Goal: Information Seeking & Learning: Learn about a topic

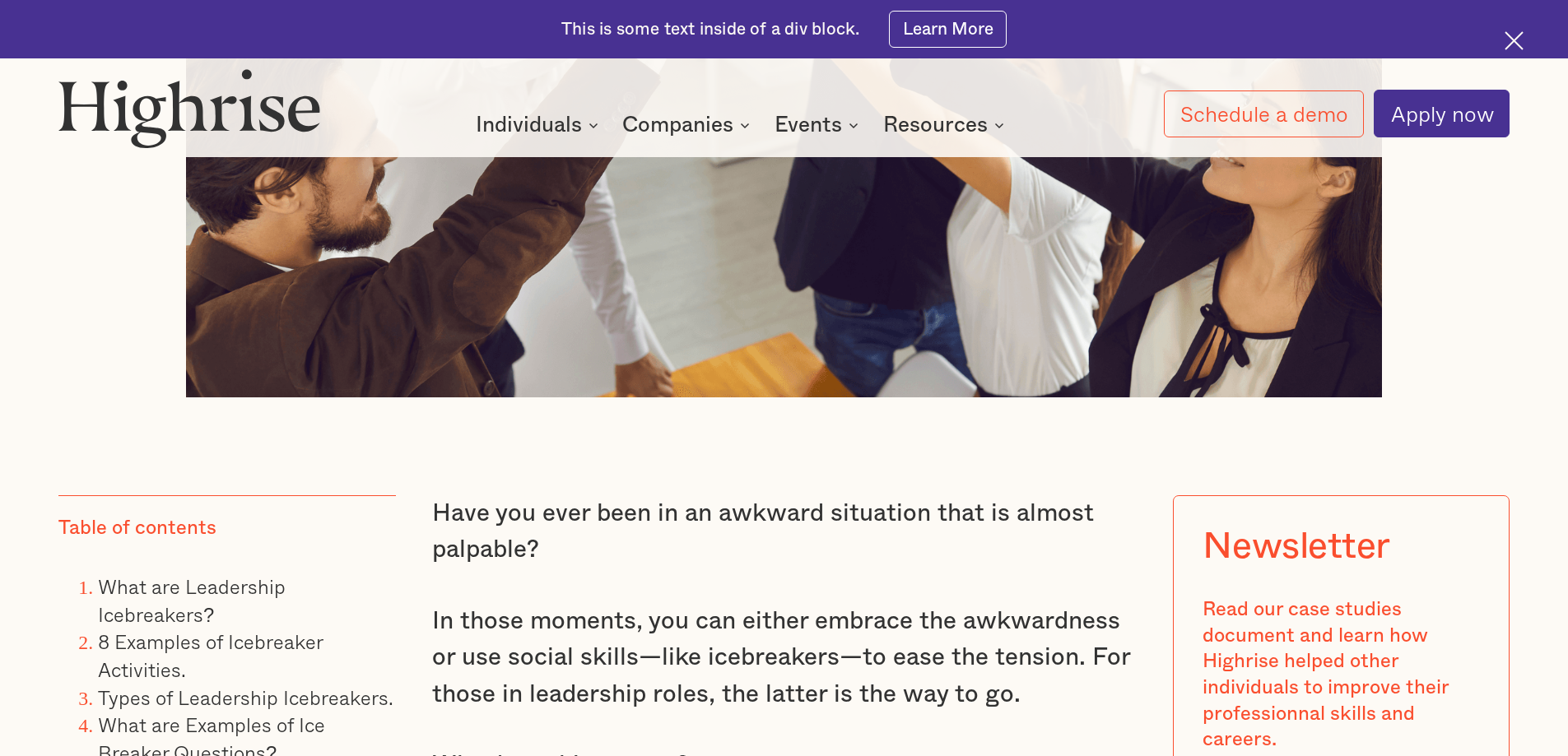
scroll to position [1151, 0]
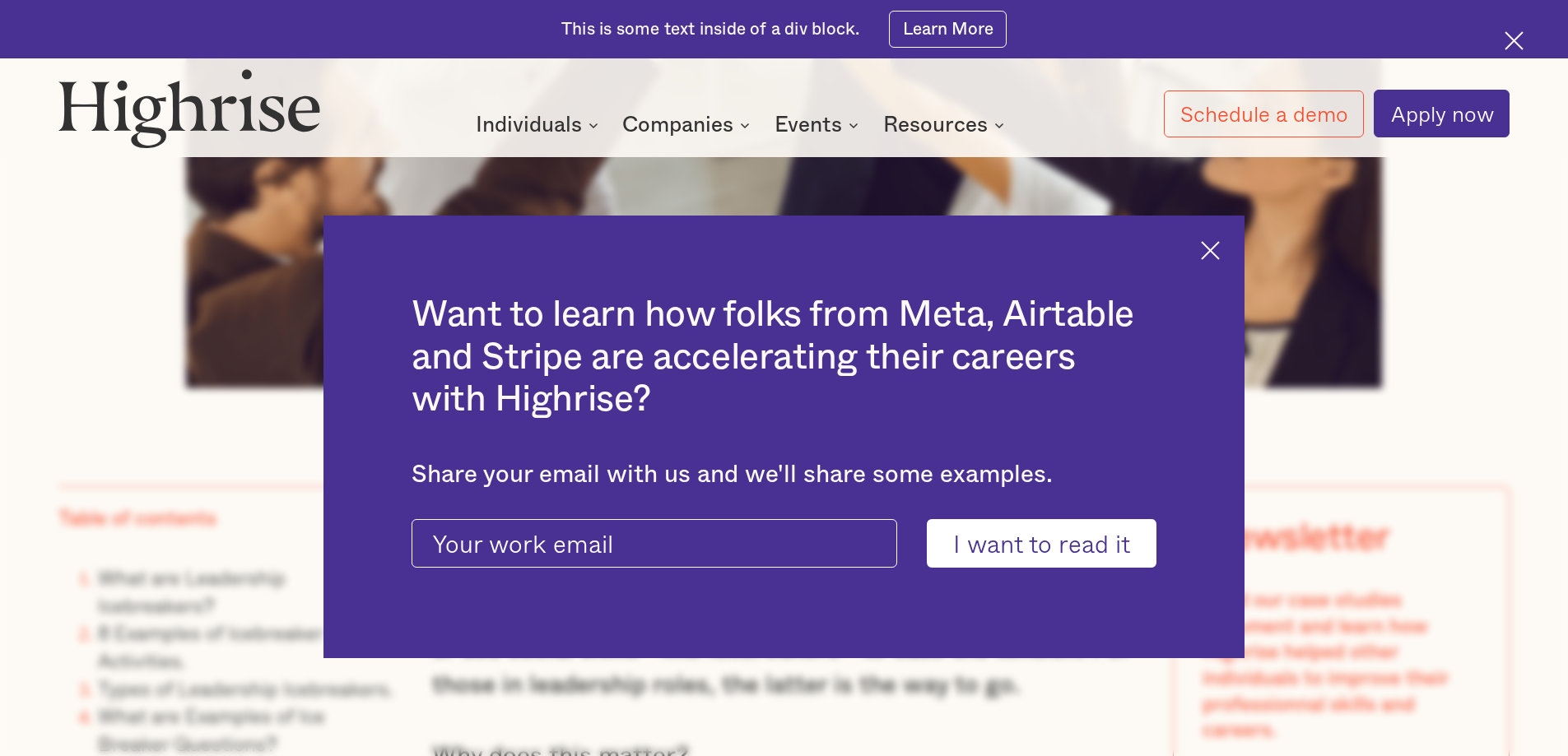
click at [1218, 258] on img at bounding box center [1210, 251] width 19 height 19
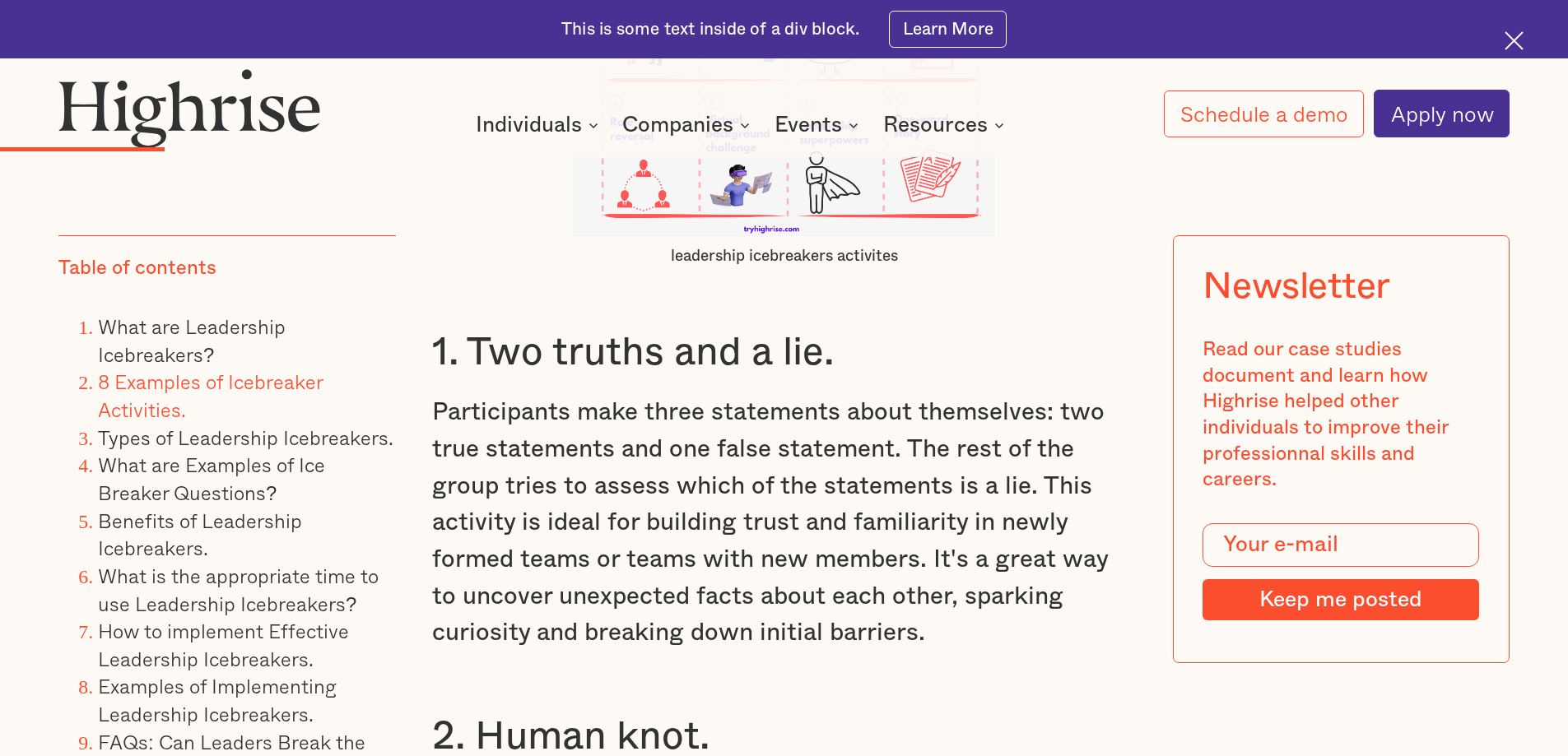
scroll to position [4771, 0]
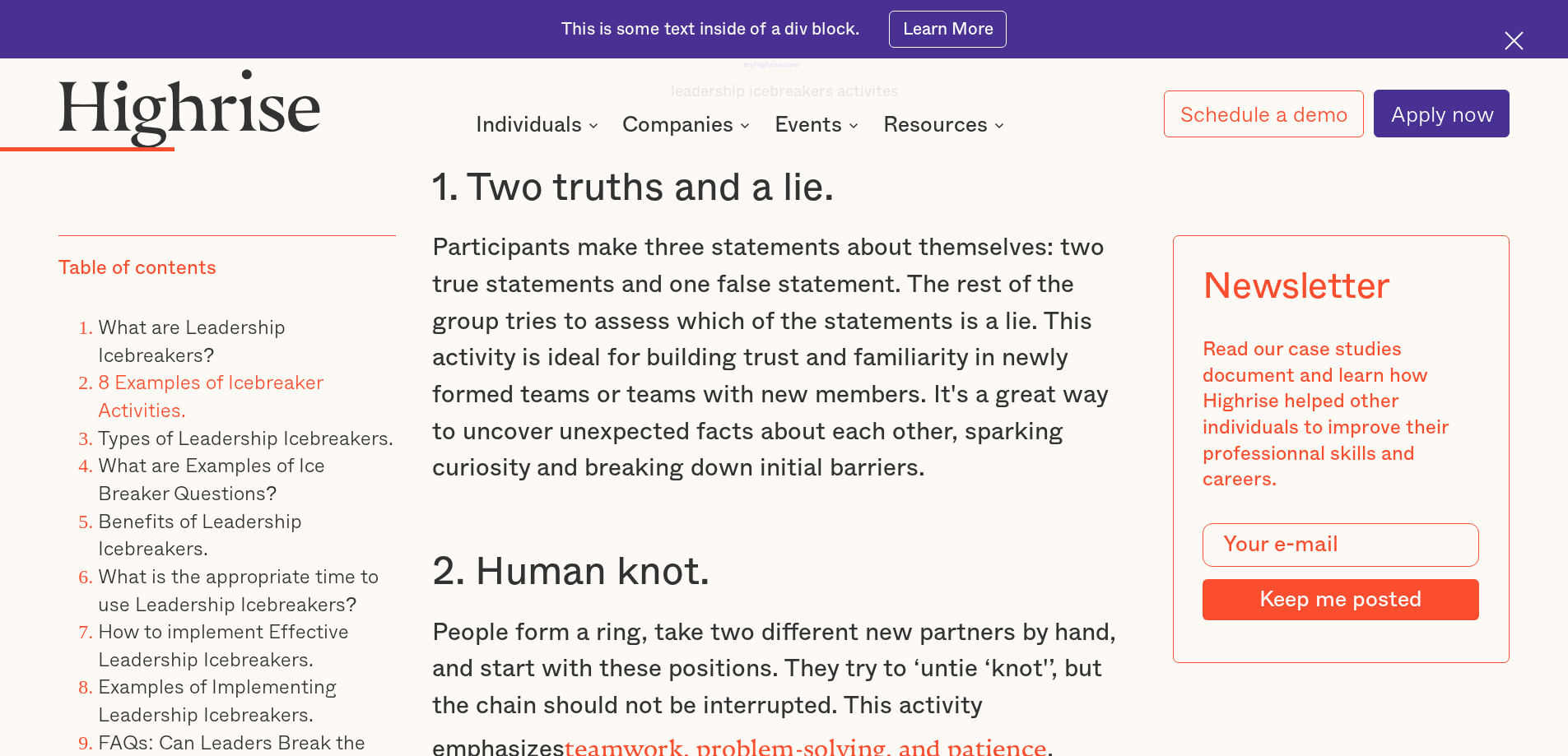
click at [834, 477] on p "Participants make three statements about themselves: two true statements and on…" at bounding box center [784, 358] width 704 height 257
click at [826, 482] on p "Participants make three statements about themselves: two true statements and on…" at bounding box center [784, 358] width 704 height 257
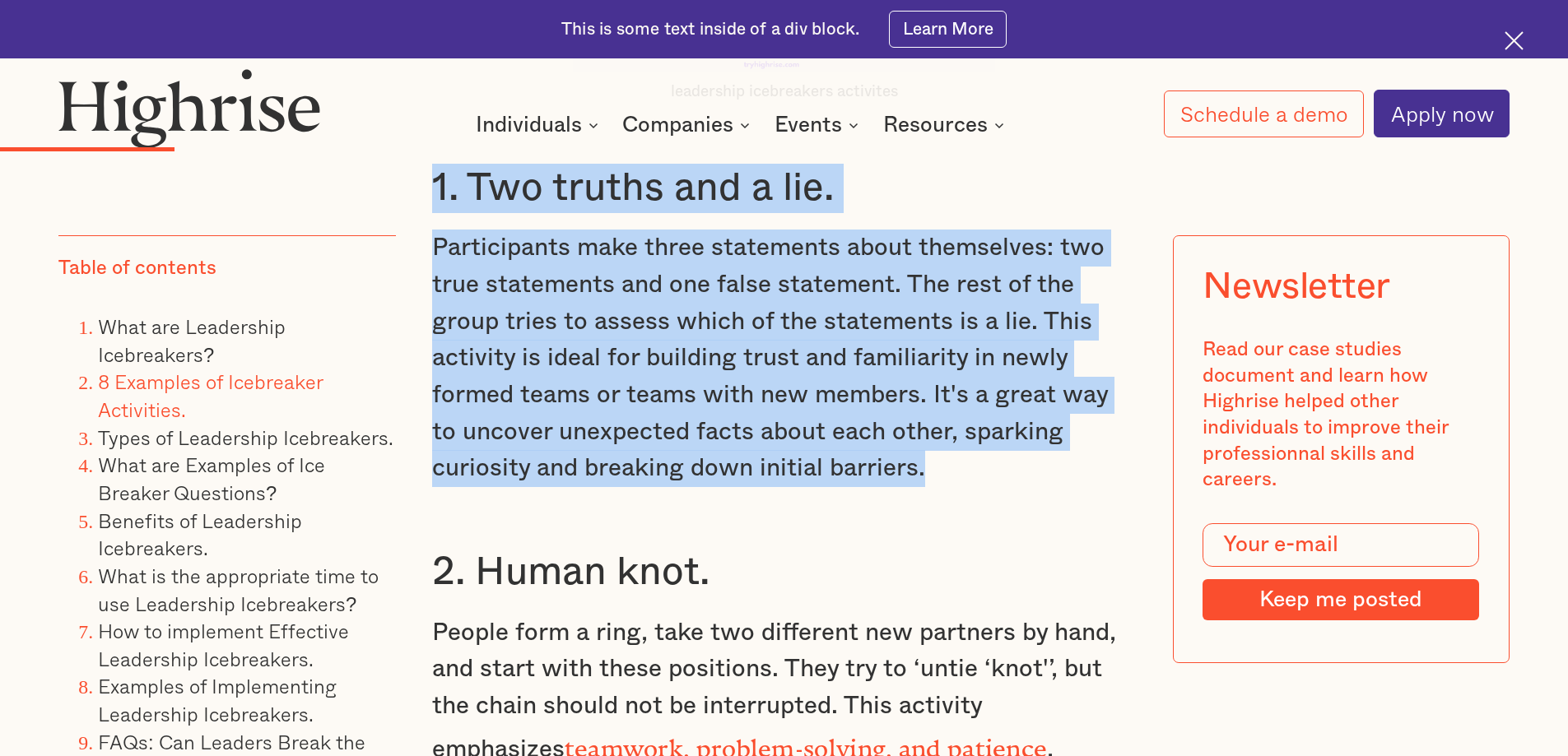
drag, startPoint x: 831, startPoint y: 486, endPoint x: 426, endPoint y: 202, distance: 494.7
copy div "1. Two truths and a lie. Participants make three statements about themselves: t…"
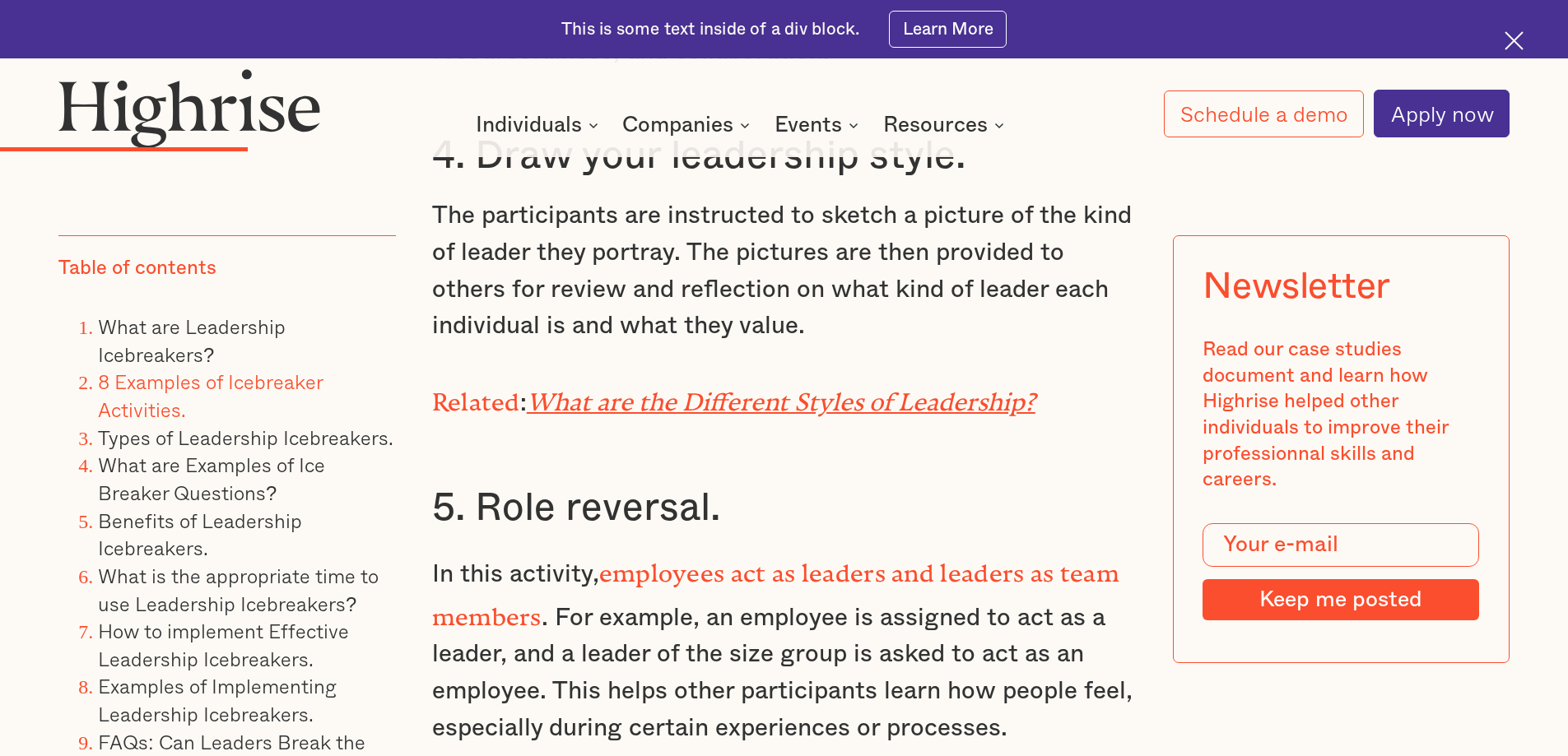
scroll to position [5840, 0]
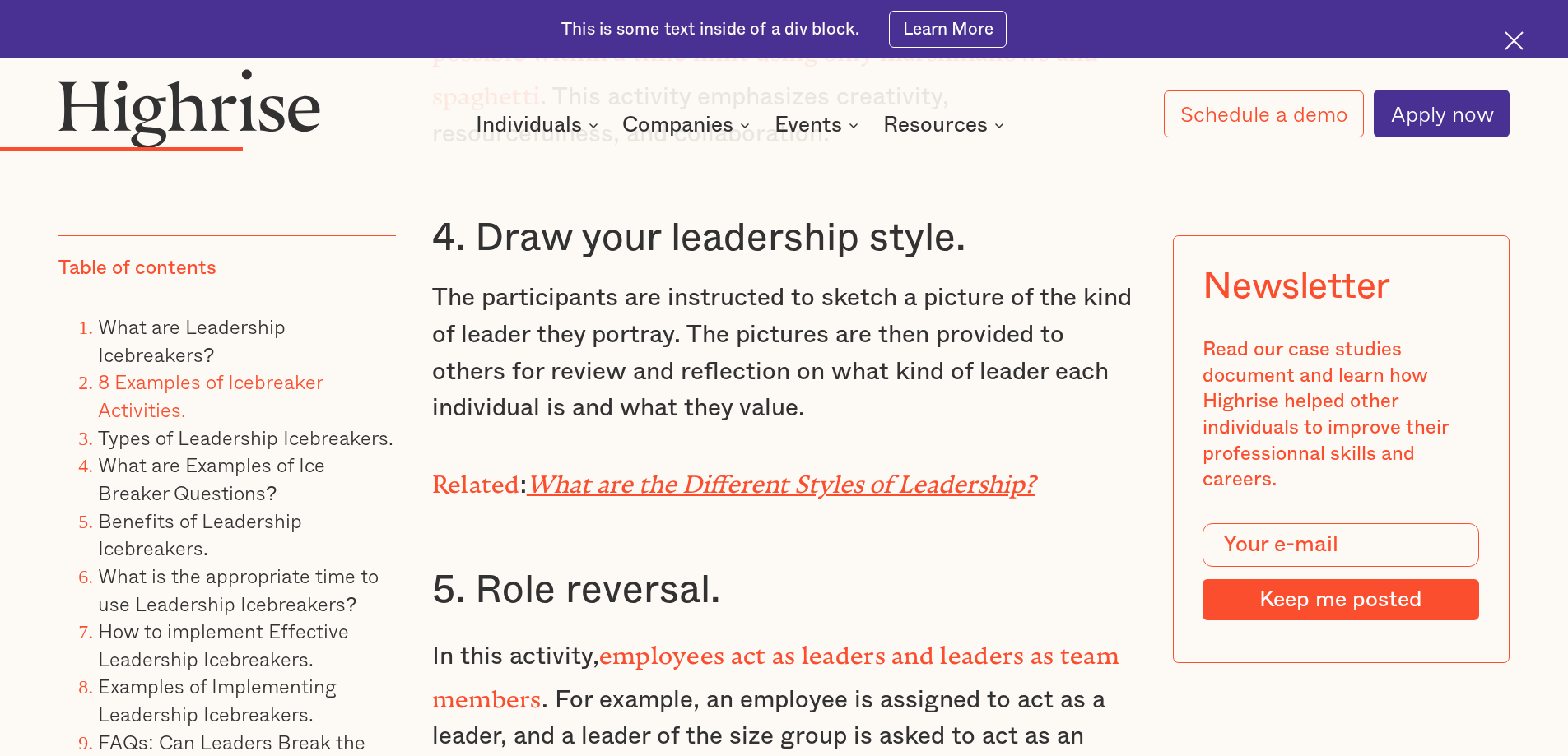
click at [951, 472] on em "What are the Different Styles of Leadership?" at bounding box center [781, 478] width 508 height 16
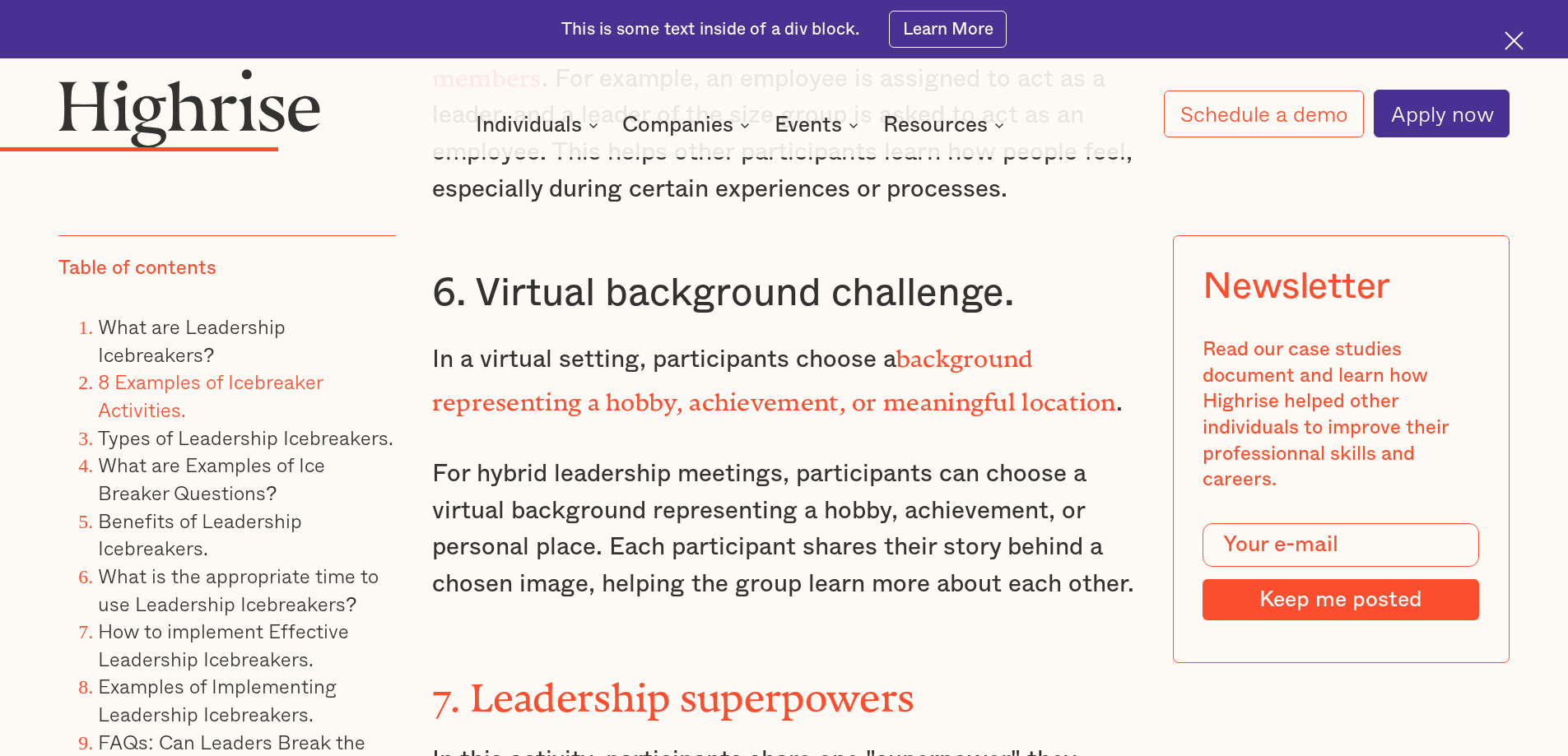
scroll to position [6498, 0]
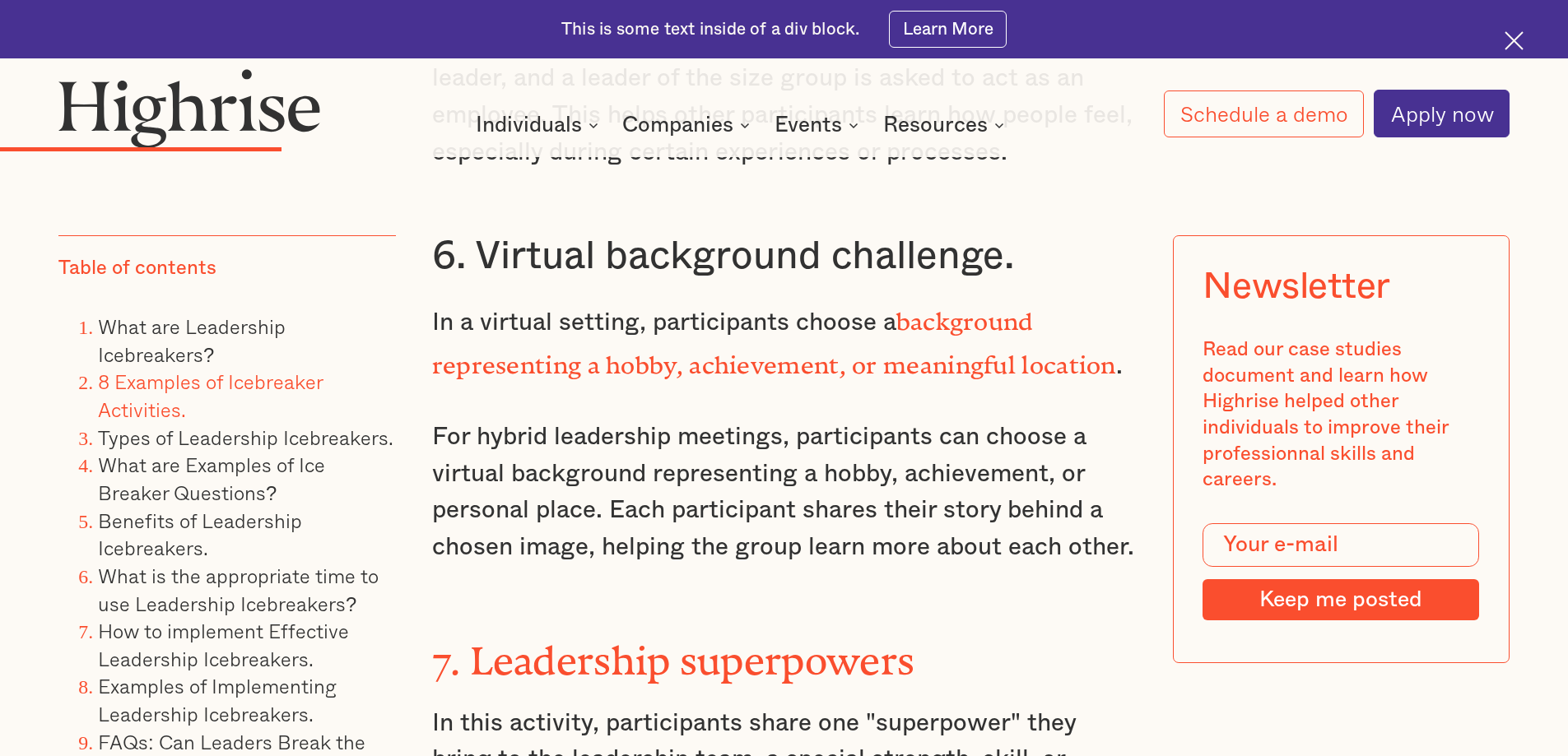
click at [788, 449] on p "For hybrid leadership meetings, participants can choose a virtual background re…" at bounding box center [784, 492] width 704 height 147
click at [1125, 526] on p "For hybrid leadership meetings, participants can choose a virtual background re…" at bounding box center [784, 492] width 704 height 147
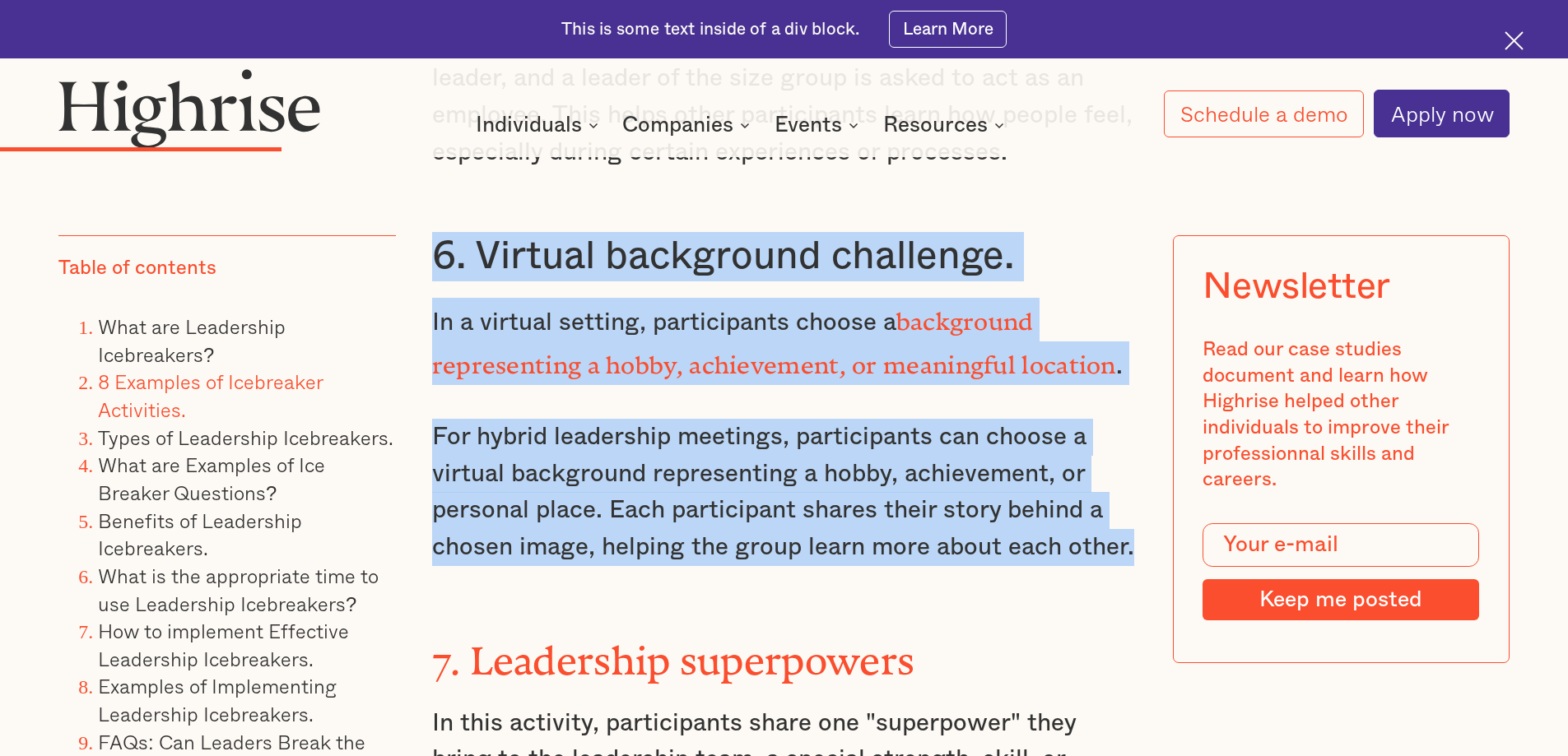
drag, startPoint x: 1131, startPoint y: 523, endPoint x: 430, endPoint y: 238, distance: 756.7
copy div "6. Virtual background challenge. In a virtual setting, participants choose a ba…"
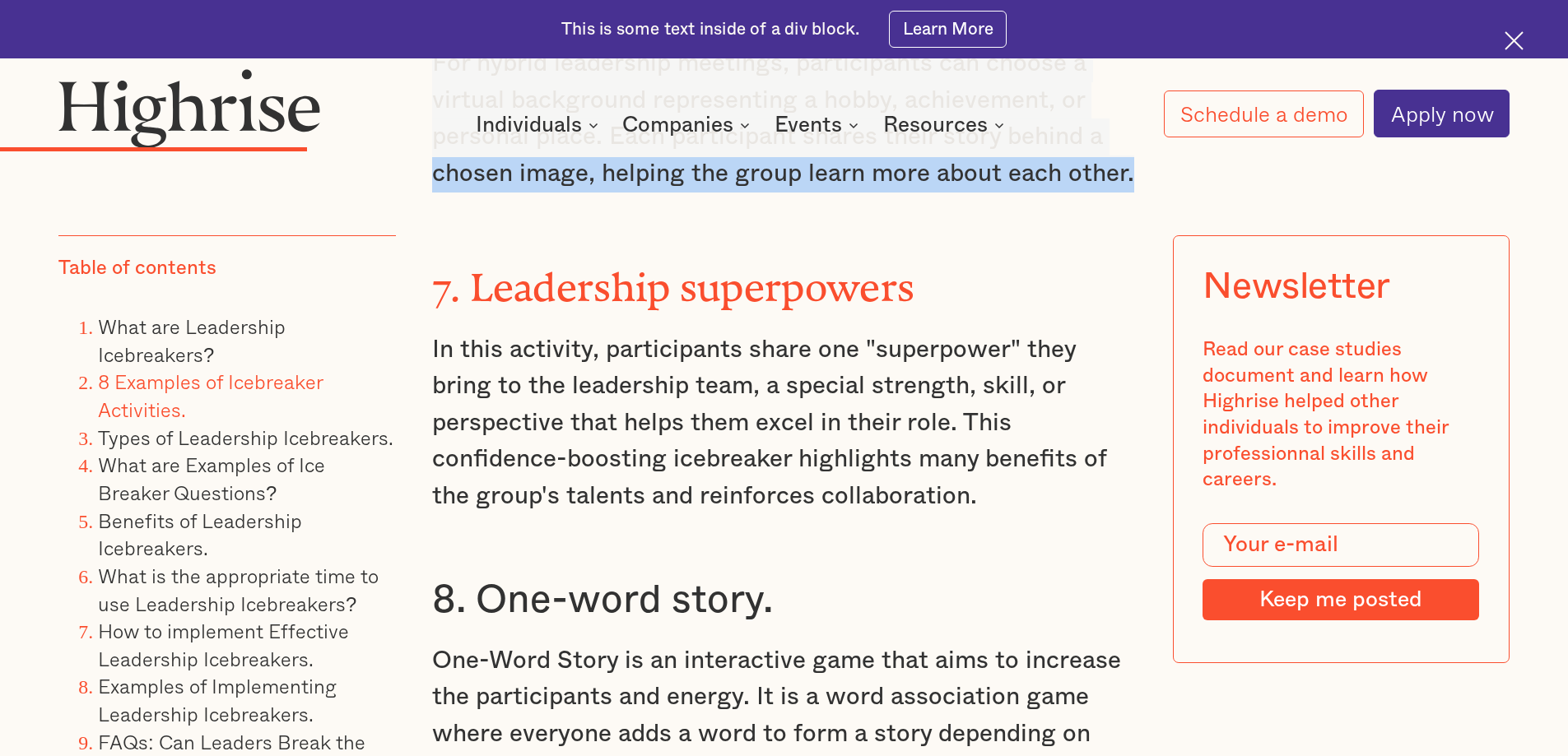
scroll to position [6909, 0]
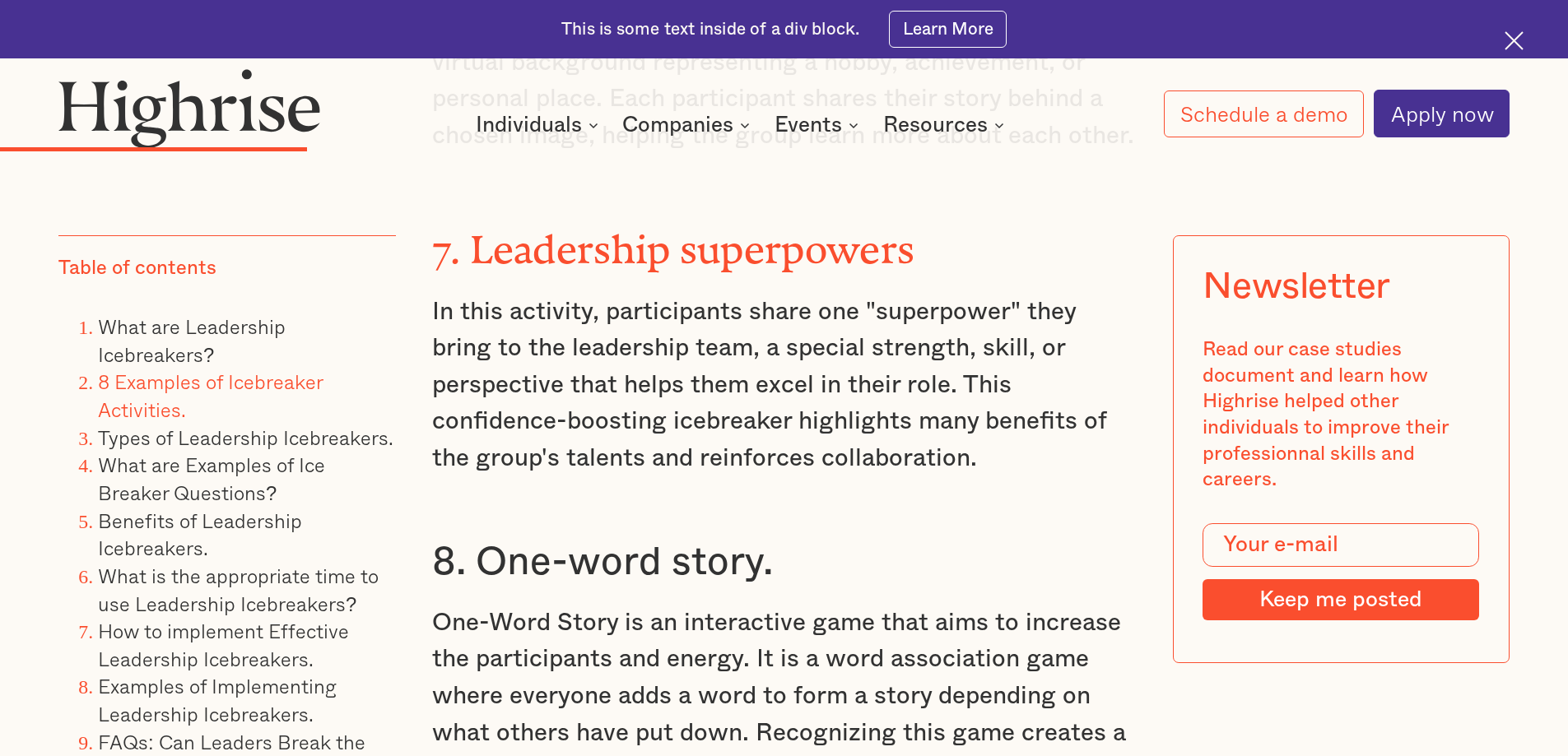
click at [984, 420] on p "In this activity, participants share one "superpower" they bring to the leaders…" at bounding box center [784, 385] width 704 height 183
click at [1037, 421] on p "In this activity, participants share one "superpower" they bring to the leaders…" at bounding box center [784, 385] width 704 height 183
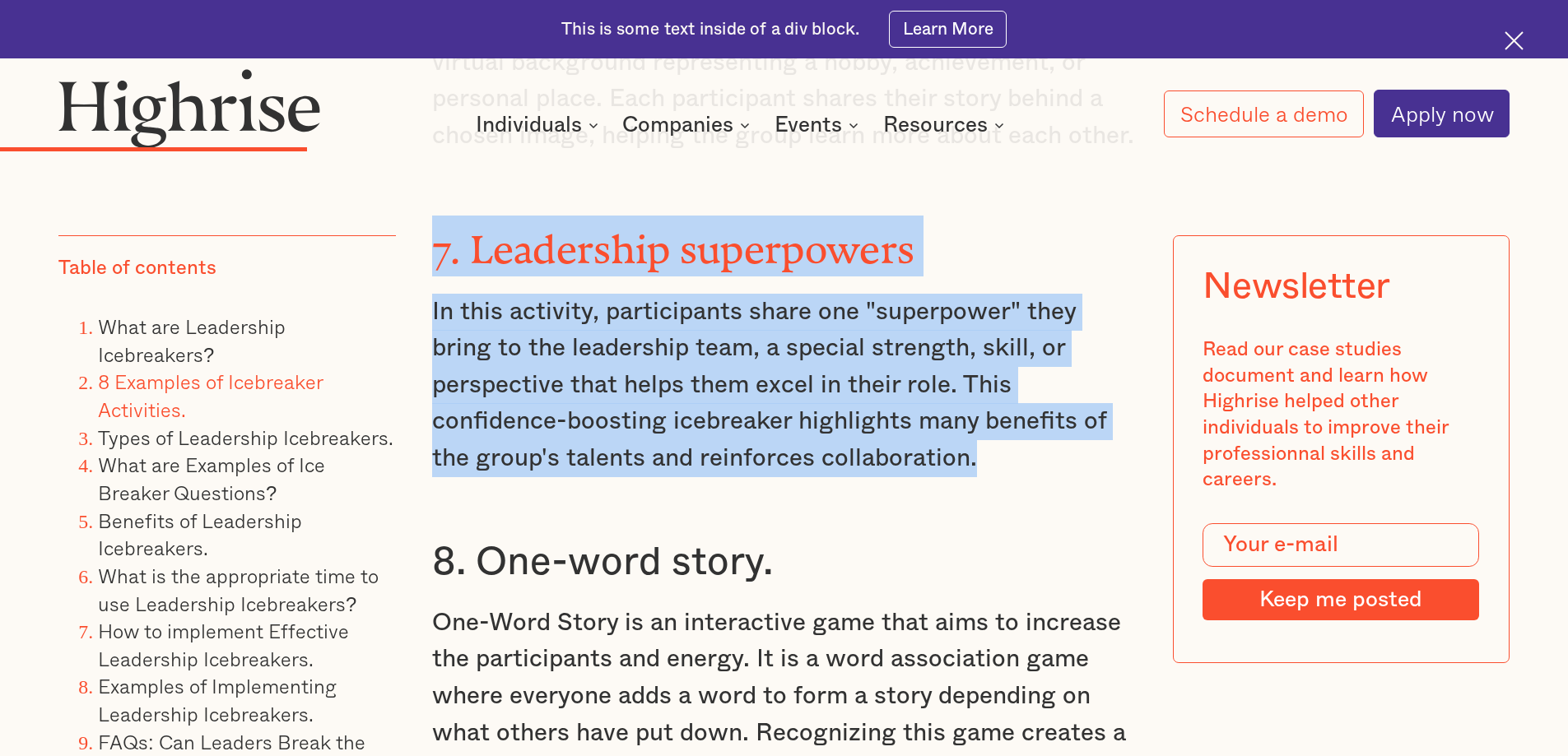
drag, startPoint x: 1017, startPoint y: 424, endPoint x: 419, endPoint y: 219, distance: 632.2
copy div "7. Leadership superpowers In this activity, participants share one "superpower"…"
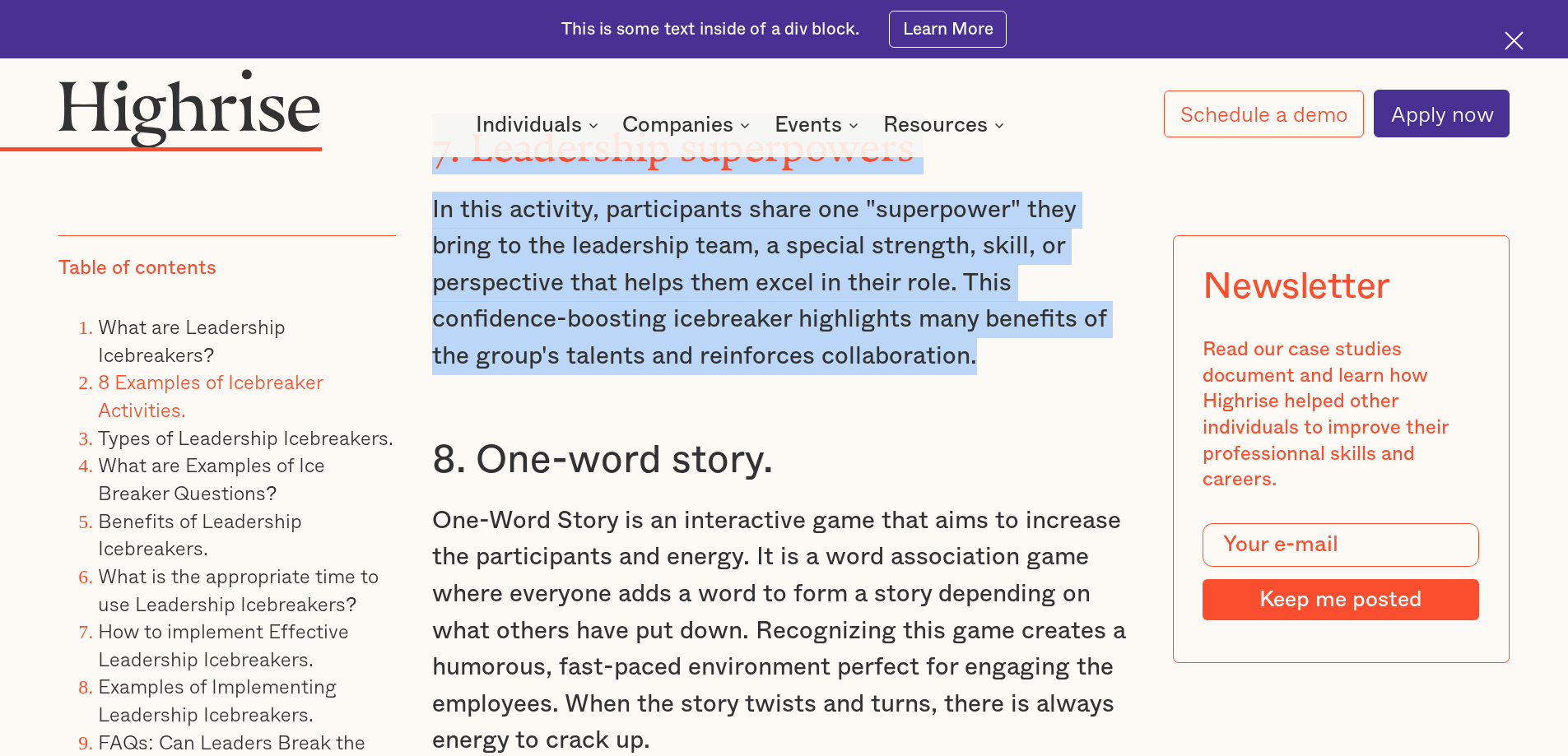
scroll to position [7156, 0]
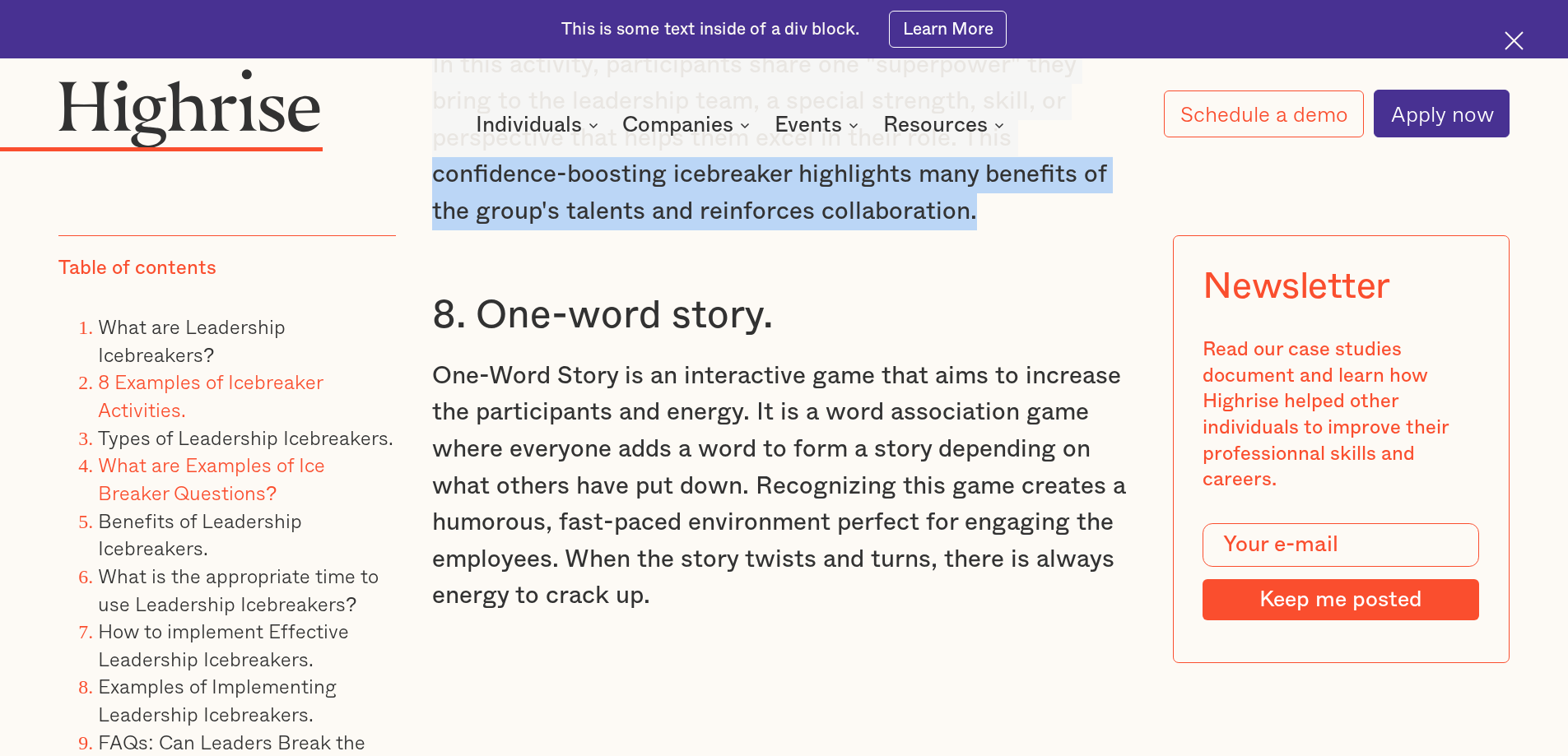
click at [253, 470] on link "What are Examples of Ice Breaker Questions?" at bounding box center [211, 478] width 227 height 58
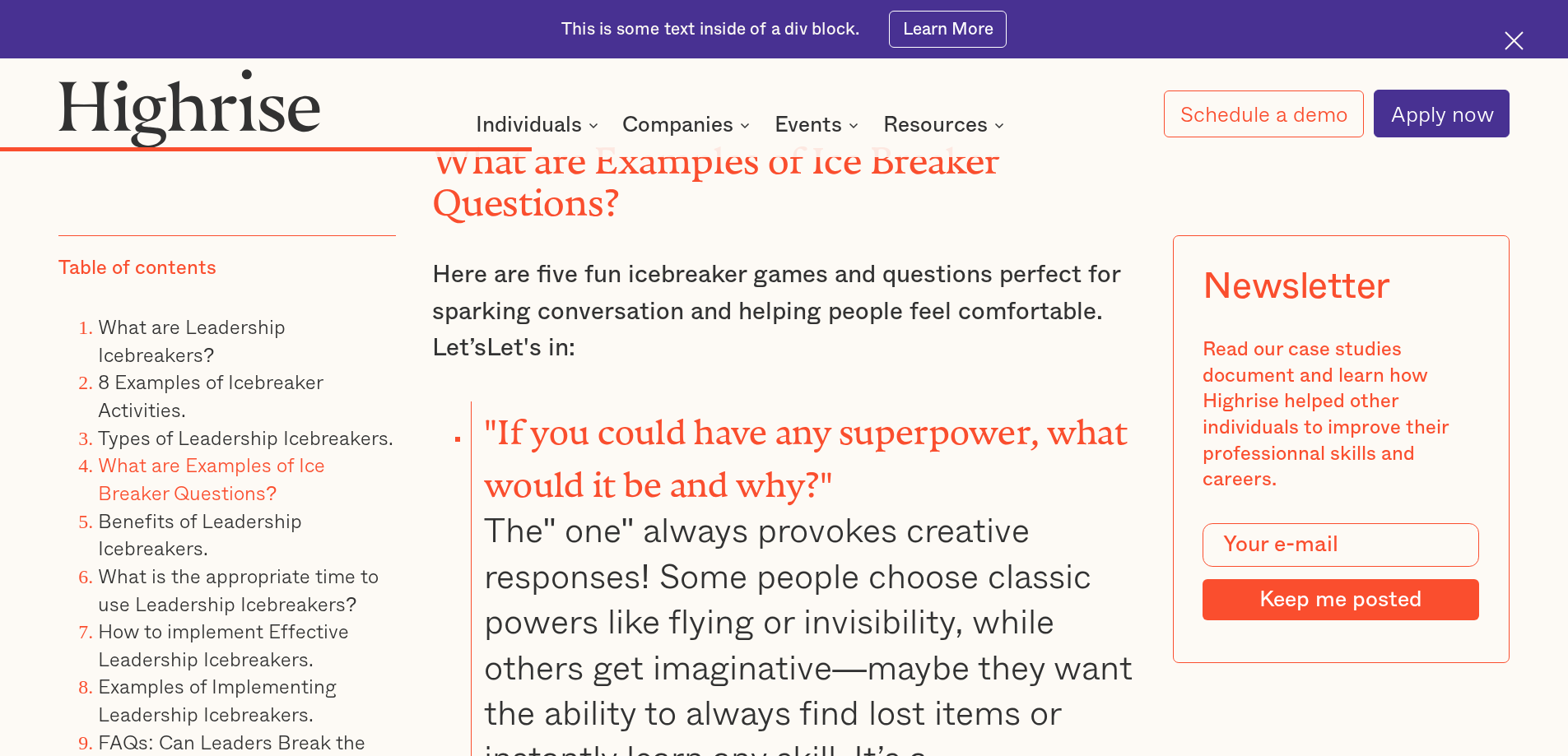
scroll to position [10465, 0]
click at [229, 389] on link "8 Examples of Icebreaker Activities." at bounding box center [210, 395] width 225 height 58
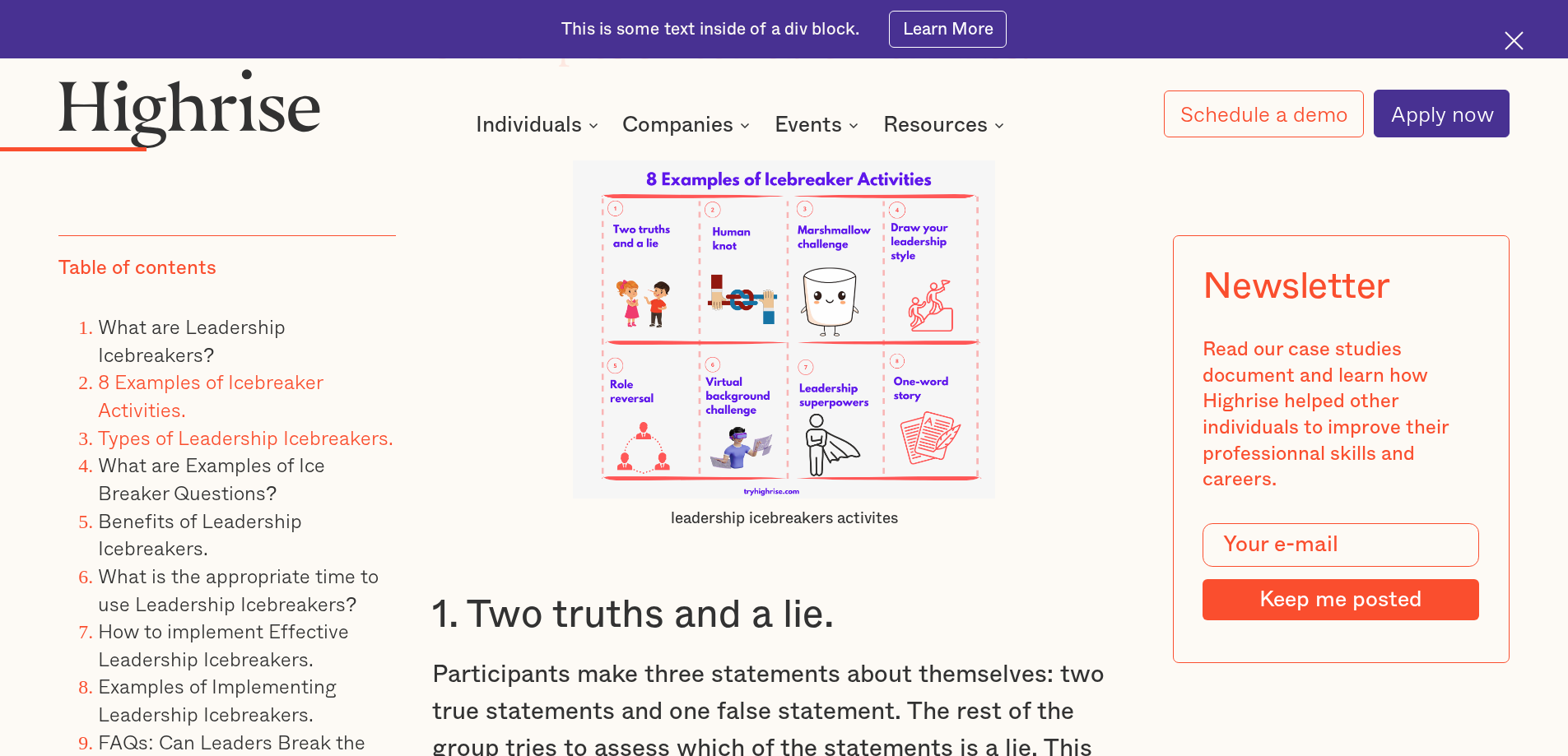
scroll to position [4321, 0]
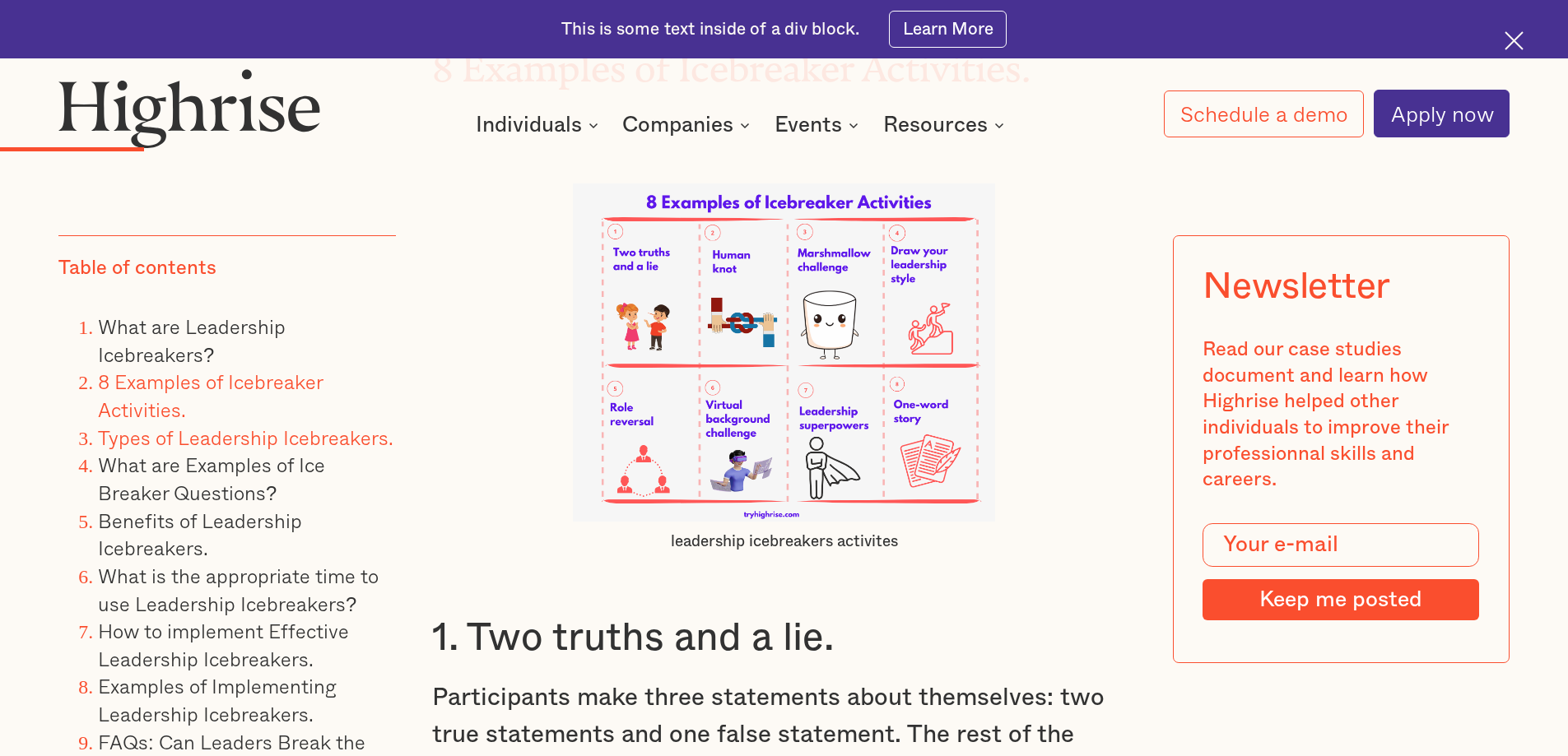
click at [197, 444] on link "Types of Leadership Icebreakers." at bounding box center [245, 436] width 296 height 30
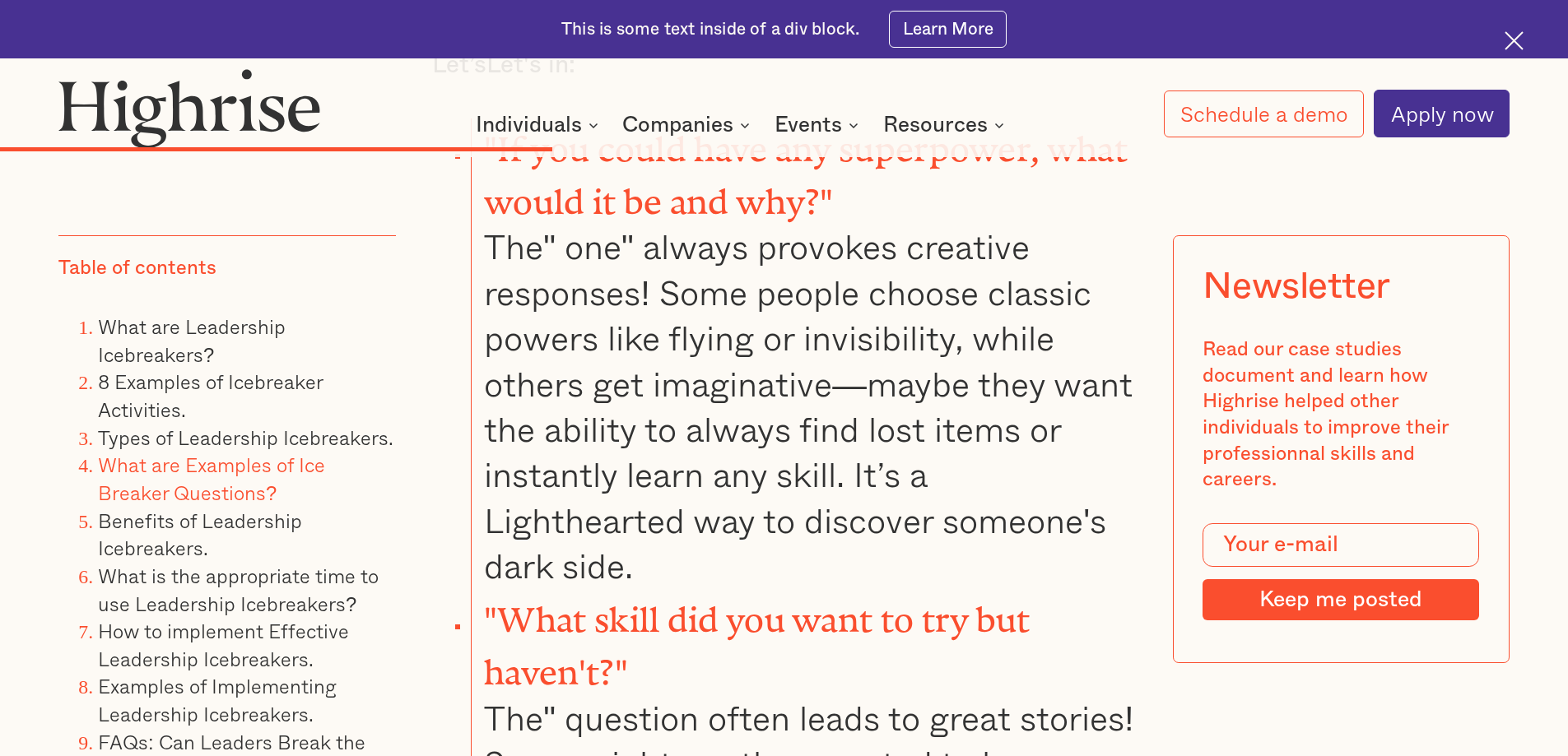
scroll to position [10536, 0]
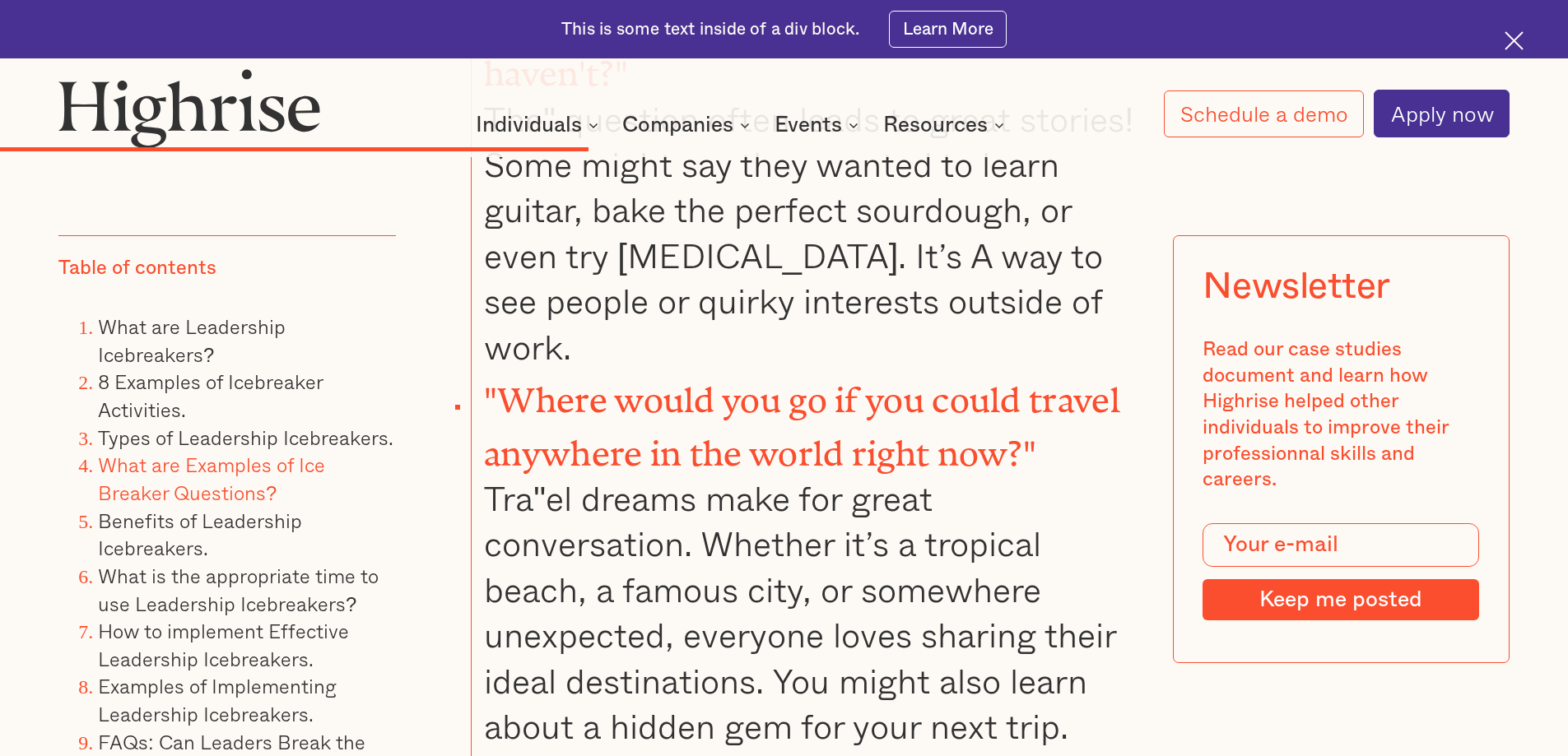
scroll to position [11440, 0]
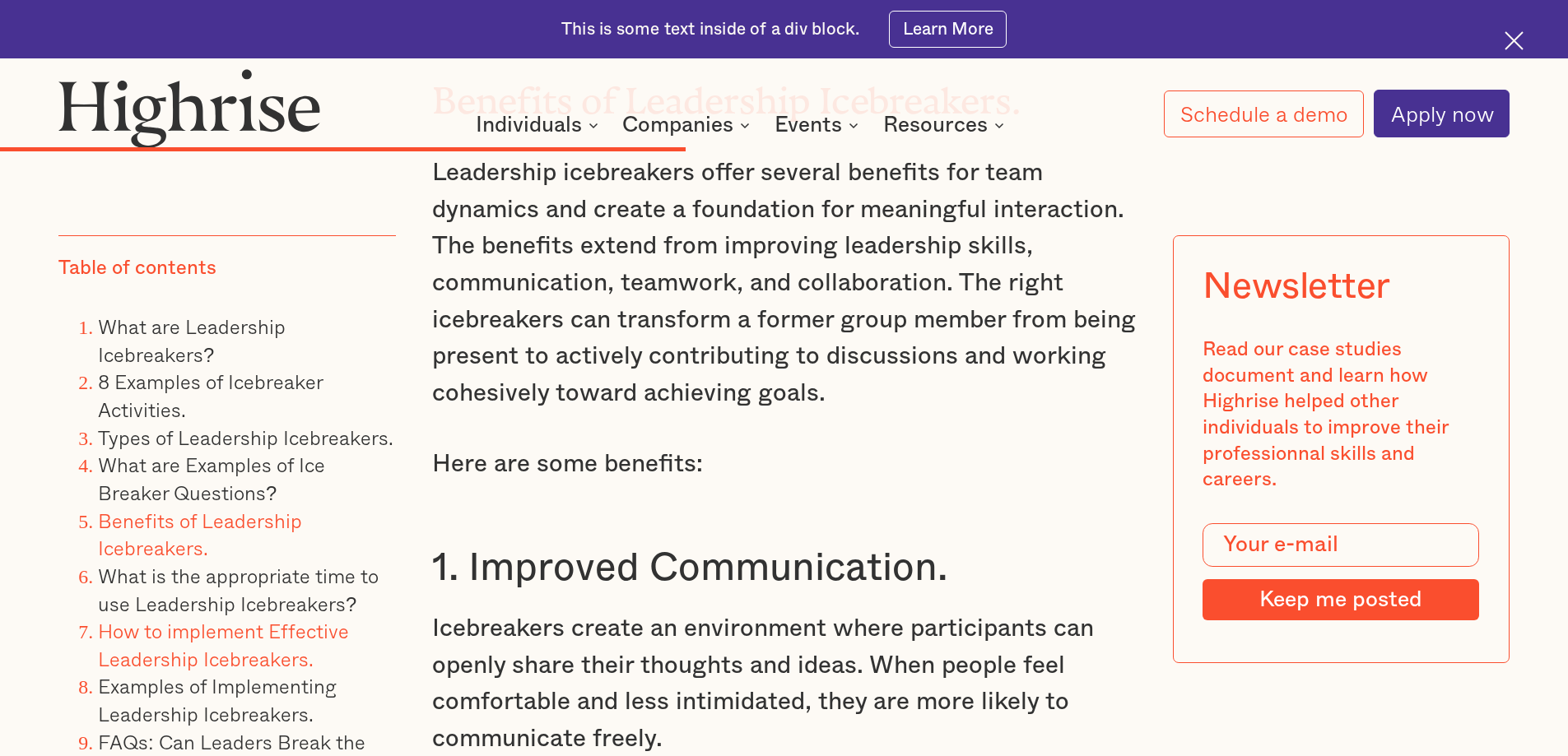
scroll to position [13003, 0]
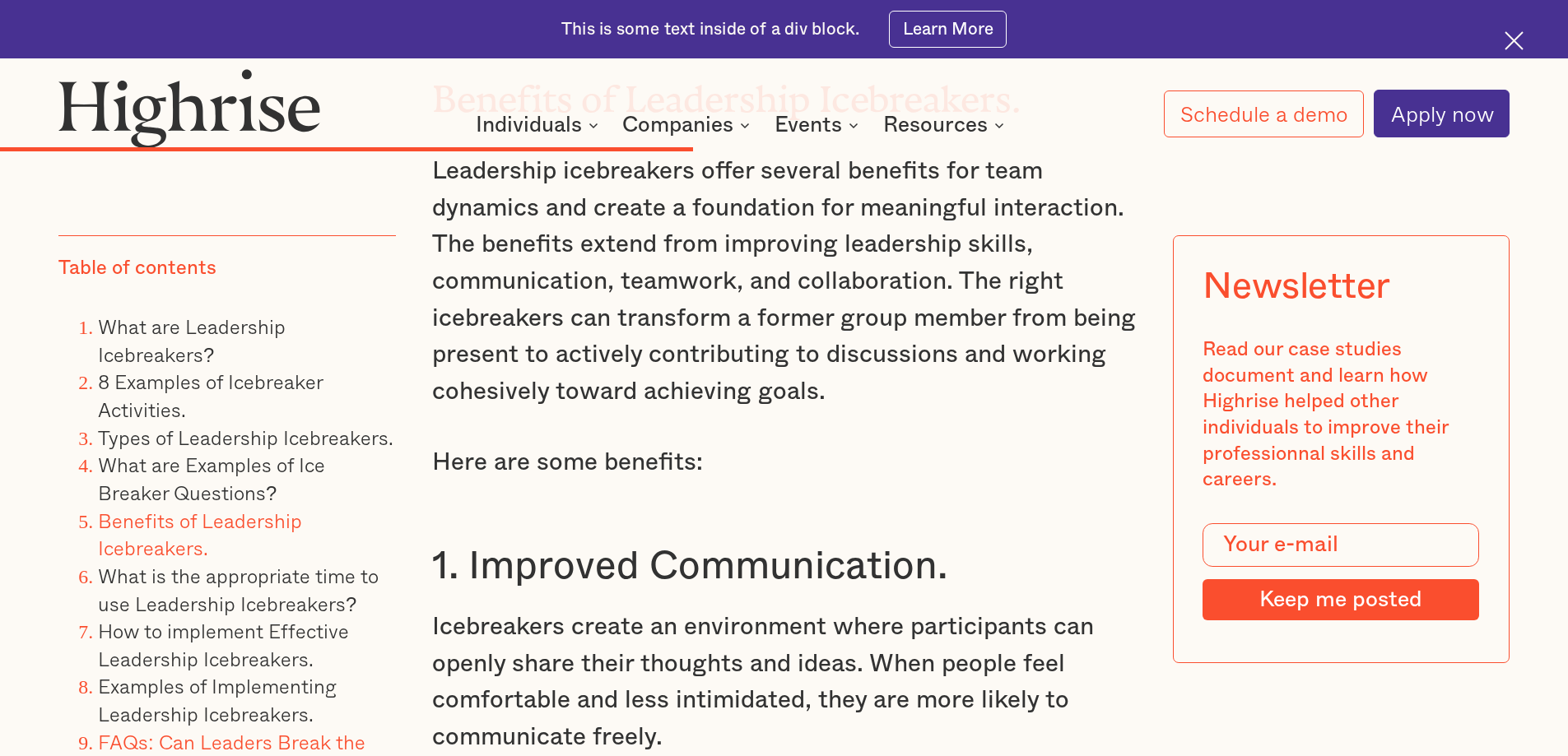
click at [200, 734] on link "FAQs: Can Leaders Break the Ice in an Informal Setting?" at bounding box center [232, 755] width 268 height 58
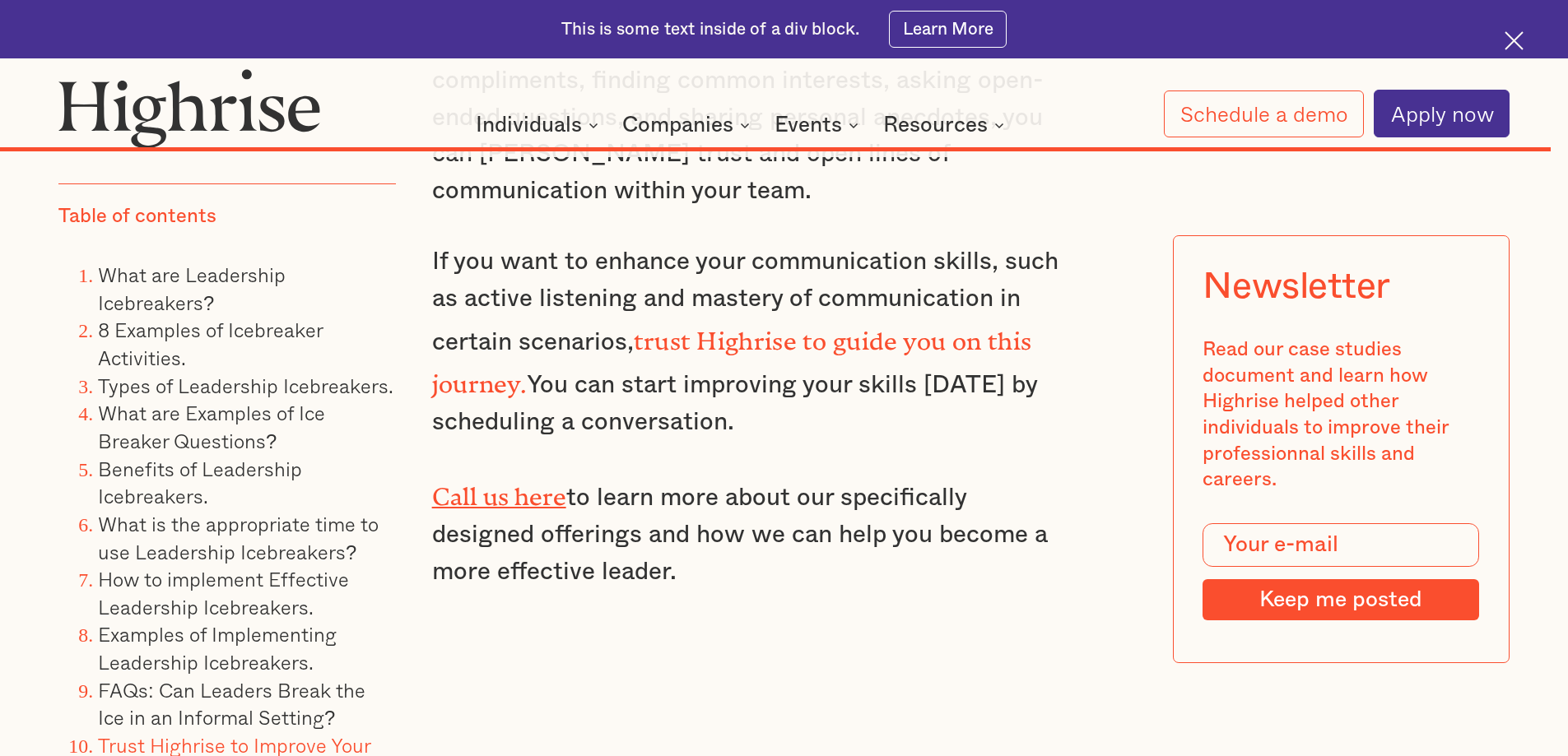
scroll to position [26822, 0]
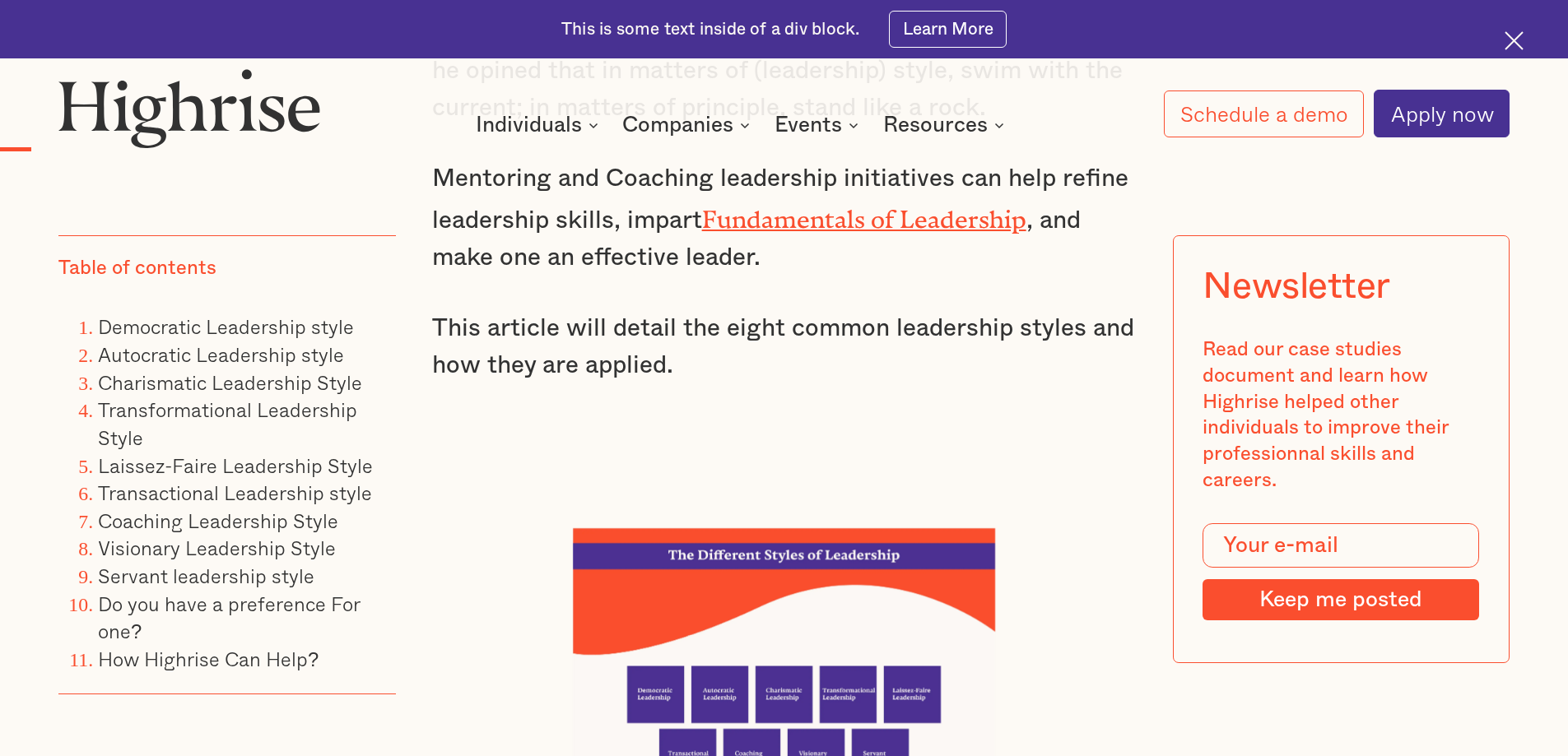
scroll to position [2303, 0]
